Goal: Transaction & Acquisition: Purchase product/service

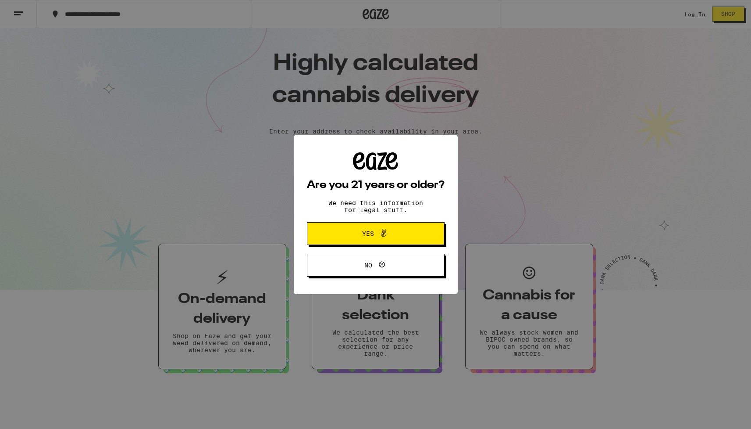
click at [336, 239] on button "Yes" at bounding box center [376, 233] width 138 height 23
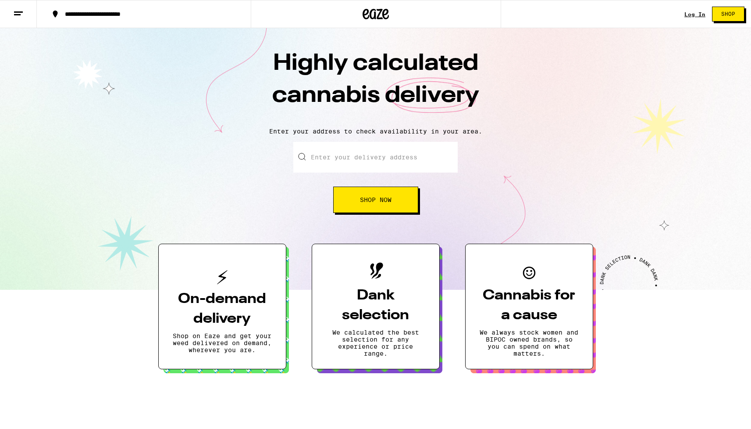
click at [686, 14] on link "Log In" at bounding box center [695, 14] width 21 height 6
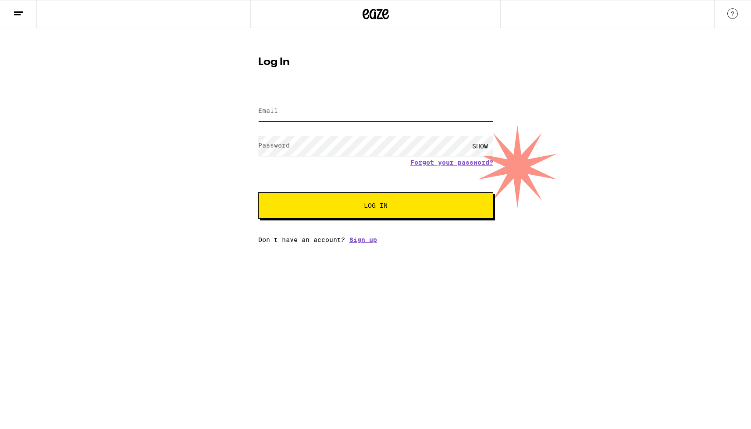
click at [304, 107] on input "Email" at bounding box center [375, 111] width 235 height 20
type input "htannenbaum415@gmail.com"
click at [469, 150] on div "SHOW" at bounding box center [480, 146] width 26 height 20
click at [356, 136] on div "HIDE" at bounding box center [375, 146] width 235 height 26
click at [258, 192] on button "Log In" at bounding box center [375, 205] width 235 height 26
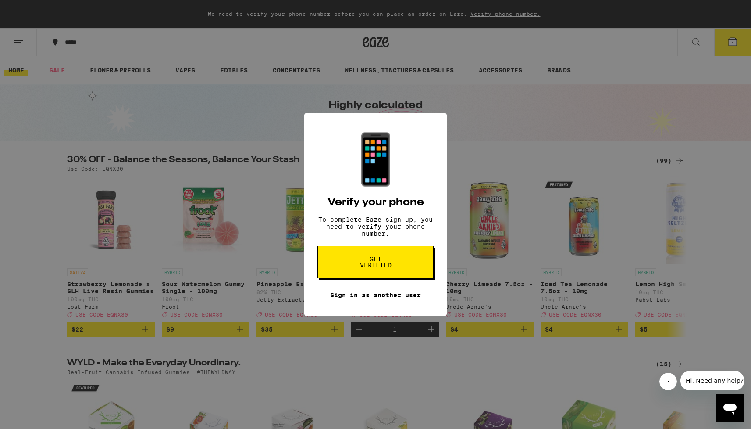
click at [354, 297] on link "Sign in as another user" at bounding box center [375, 294] width 91 height 7
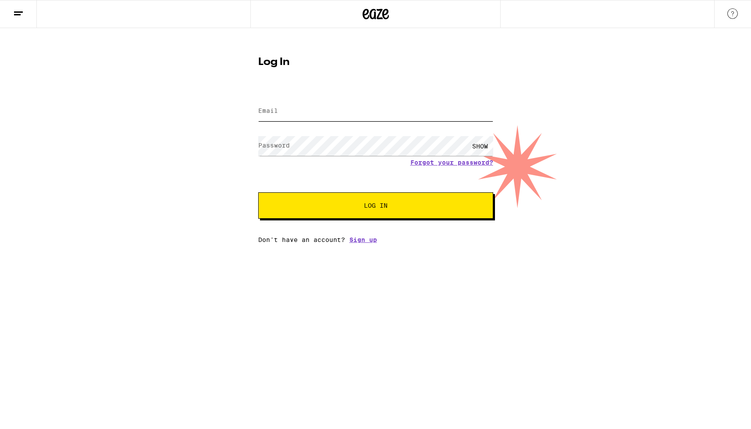
click at [288, 103] on input "Email" at bounding box center [375, 111] width 235 height 20
type input "[EMAIL_ADDRESS][DOMAIN_NAME]"
click at [258, 192] on button "Log In" at bounding box center [375, 205] width 235 height 26
